Goal: Information Seeking & Learning: Learn about a topic

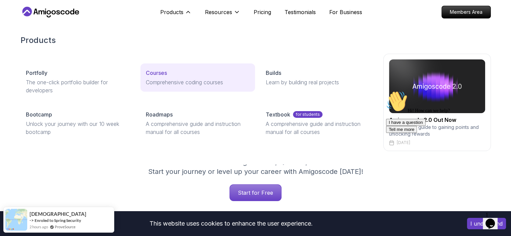
click at [155, 72] on p "Courses" at bounding box center [156, 73] width 21 height 8
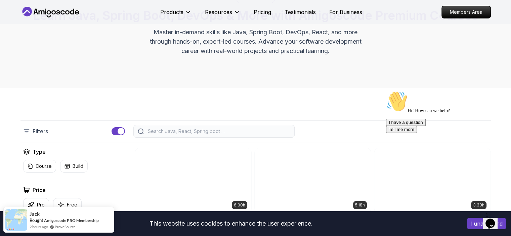
scroll to position [168, 0]
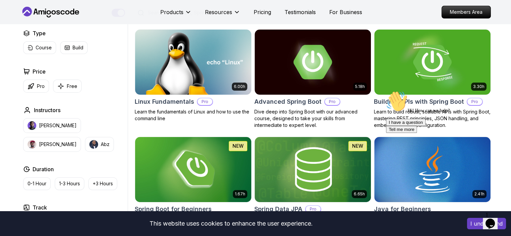
scroll to position [202, 0]
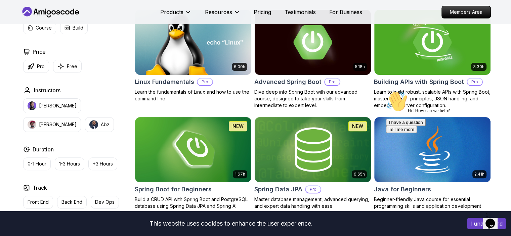
click at [386, 91] on icon "Chat attention grabber" at bounding box center [386, 91] width 0 height 0
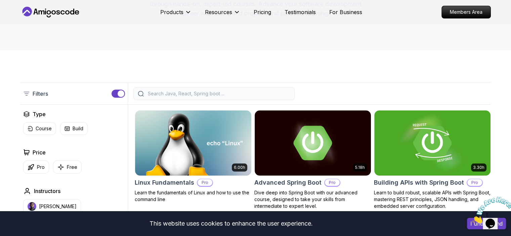
scroll to position [0, 0]
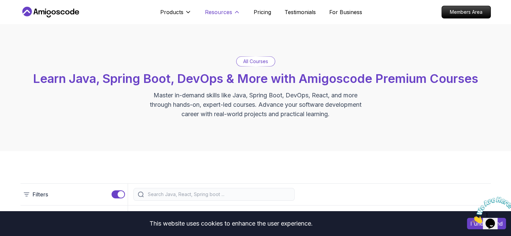
click at [236, 13] on icon at bounding box center [236, 12] width 7 height 7
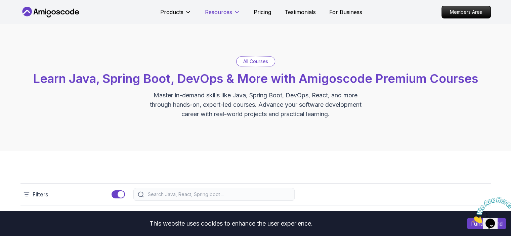
click at [236, 13] on icon at bounding box center [236, 12] width 7 height 7
click at [257, 12] on p "Pricing" at bounding box center [262, 12] width 17 height 8
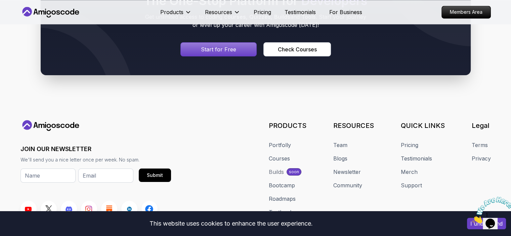
scroll to position [3594, 0]
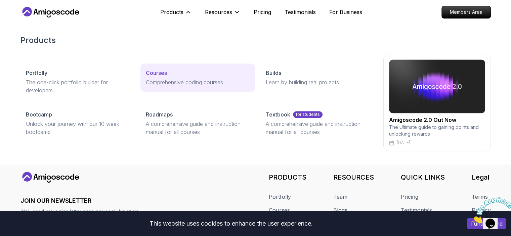
click at [155, 73] on p "Courses" at bounding box center [156, 73] width 21 height 8
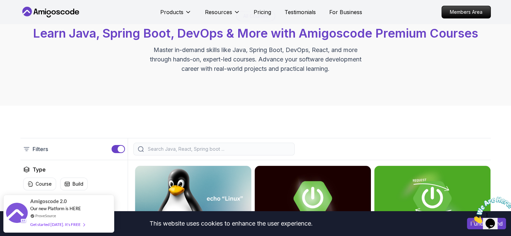
scroll to position [134, 0]
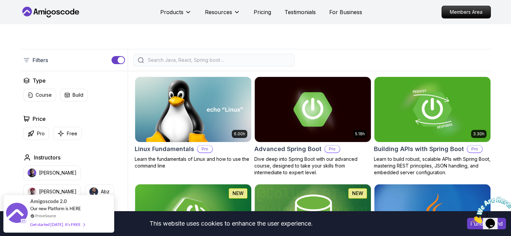
click at [227, 59] on input "search" at bounding box center [218, 60] width 144 height 7
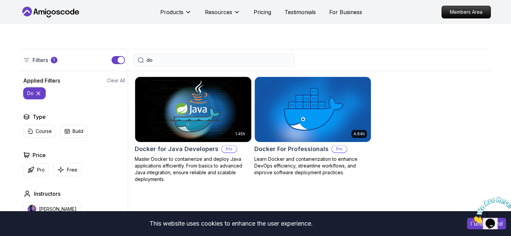
type input "d"
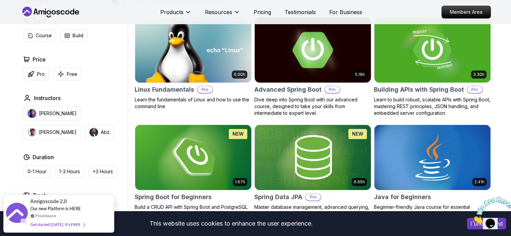
scroll to position [202, 0]
